Goal: Navigation & Orientation: Find specific page/section

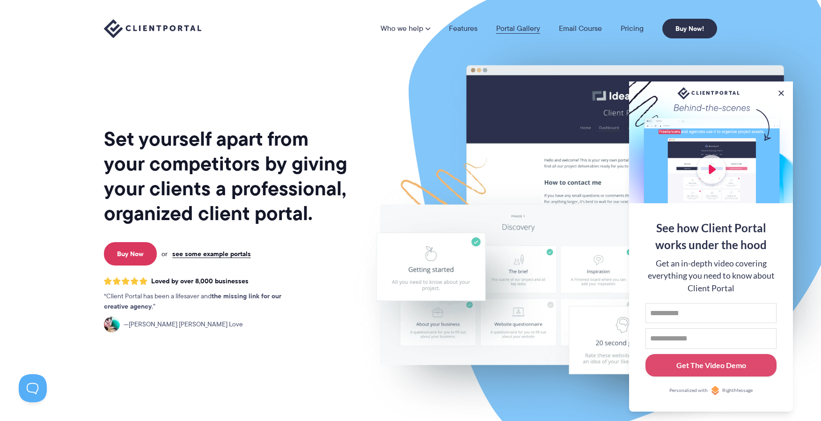
click at [511, 25] on link "Portal Gallery" at bounding box center [518, 28] width 44 height 7
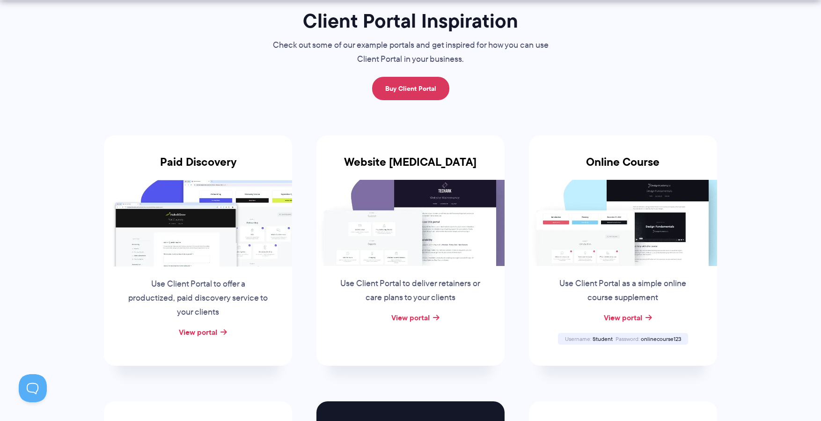
scroll to position [84, 0]
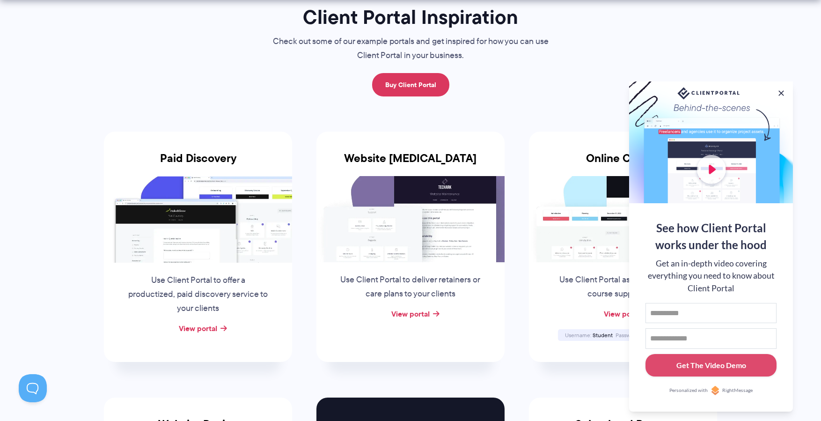
click at [781, 91] on button at bounding box center [781, 93] width 9 height 9
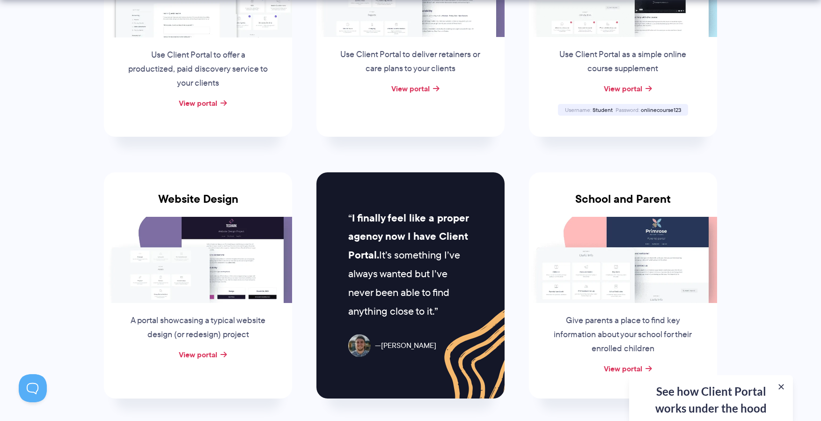
scroll to position [310, 0]
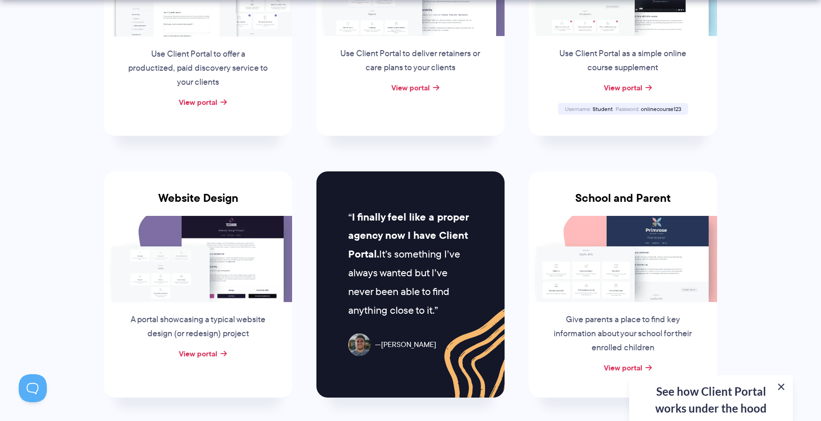
click at [782, 385] on button at bounding box center [781, 386] width 11 height 11
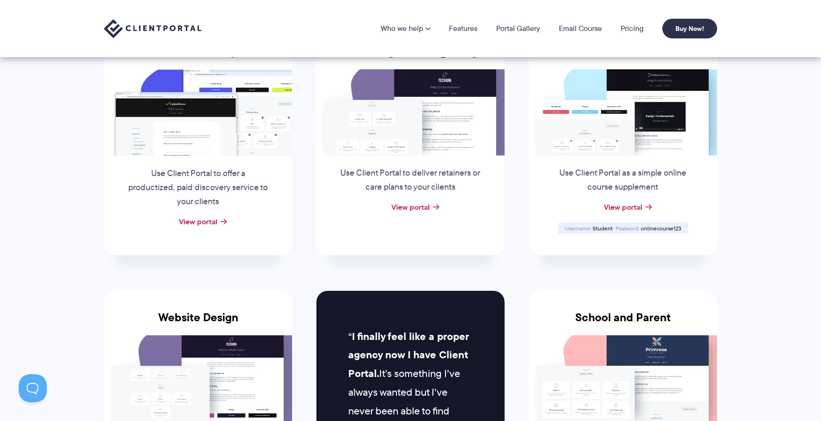
scroll to position [0, 0]
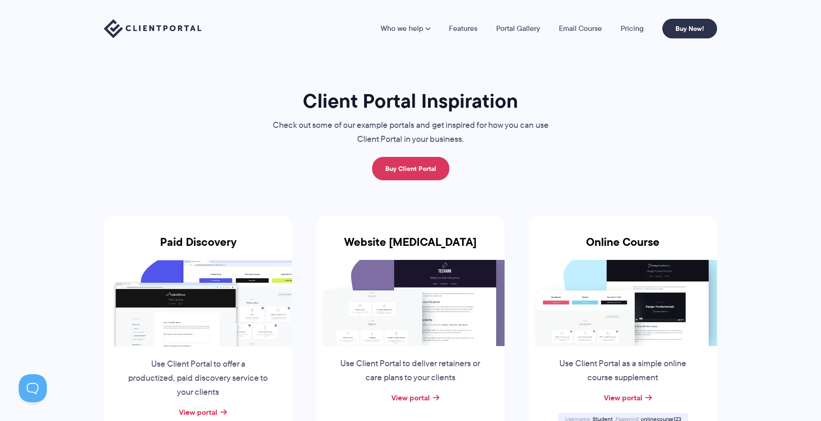
click at [132, 29] on img at bounding box center [152, 28] width 97 height 19
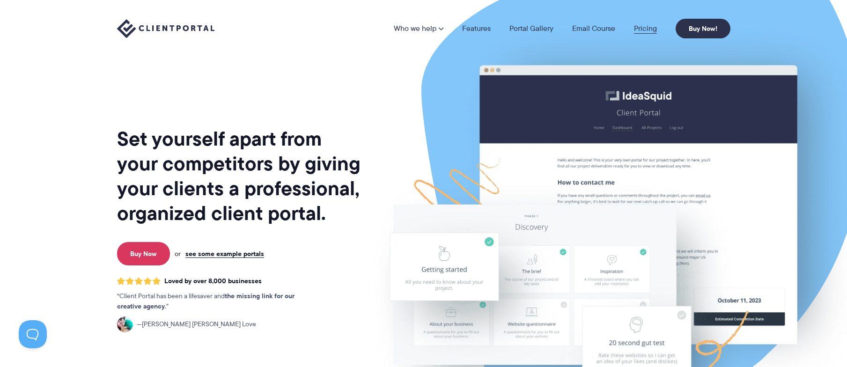
click at [650, 27] on link "Pricing" at bounding box center [645, 28] width 23 height 7
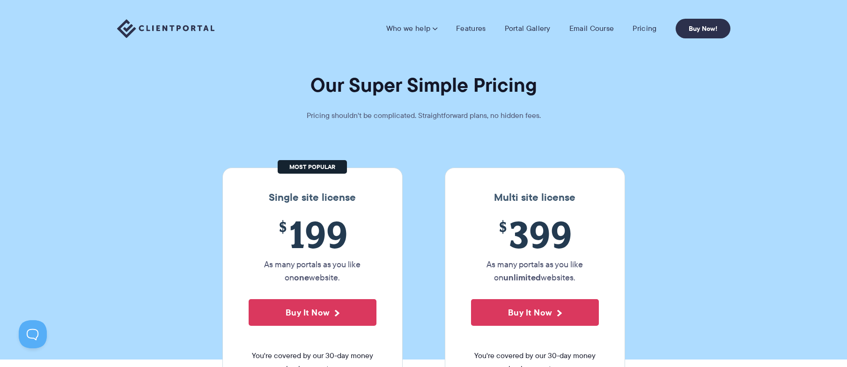
click at [132, 27] on img at bounding box center [165, 28] width 97 height 19
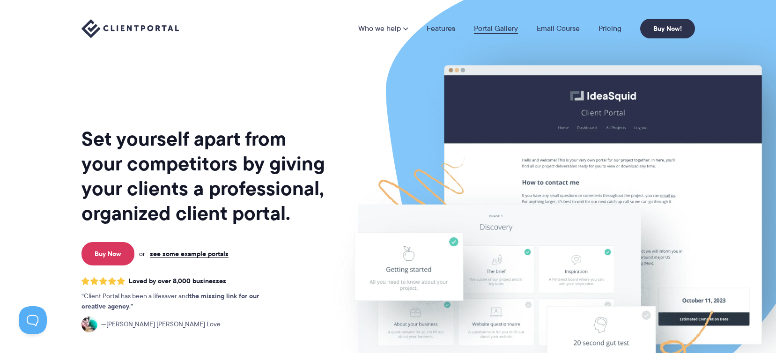
click at [496, 28] on link "Portal Gallery" at bounding box center [496, 28] width 44 height 7
